Goal: Find specific page/section: Find specific page/section

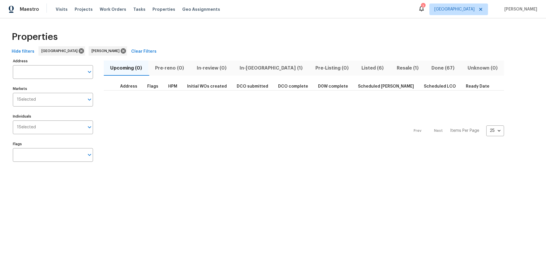
click at [393, 66] on span "Resale (1)" at bounding box center [407, 68] width 28 height 8
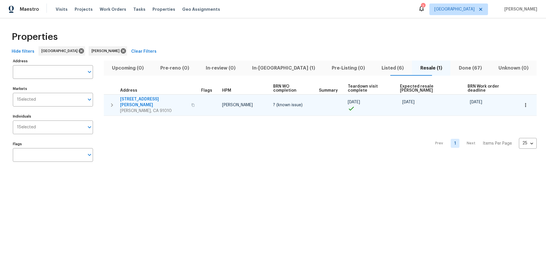
click at [191, 103] on icon "button" at bounding box center [192, 104] width 3 height 3
click at [189, 100] on button "button" at bounding box center [192, 105] width 7 height 14
